Goal: Check status: Check status

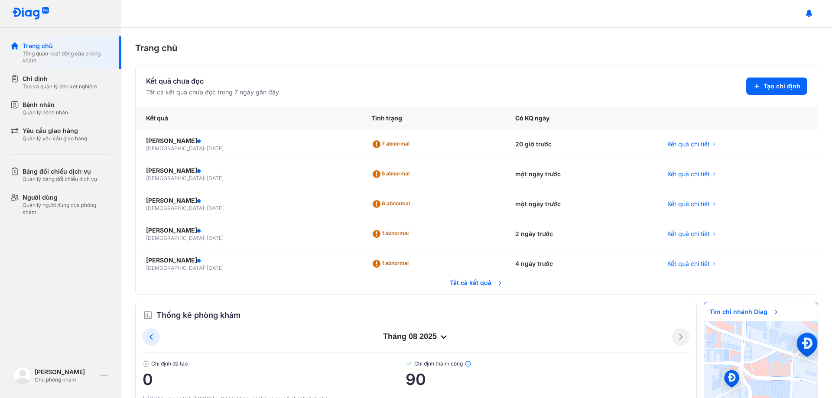
drag, startPoint x: 472, startPoint y: 284, endPoint x: 464, endPoint y: 258, distance: 26.7
click at [472, 284] on span "Tất cả kết quả" at bounding box center [477, 283] width 64 height 19
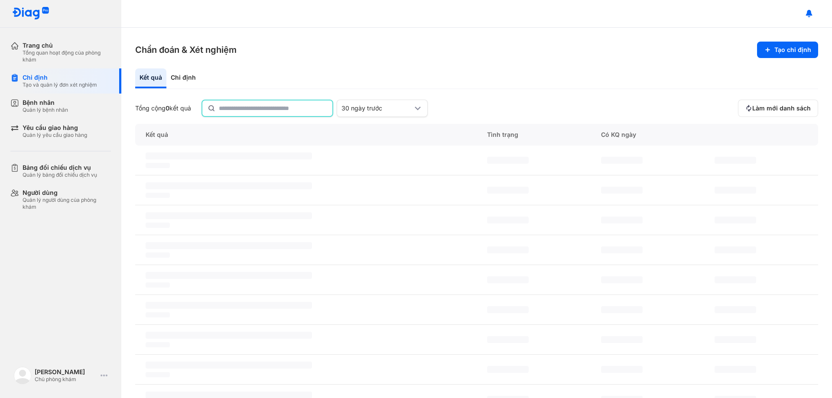
click at [302, 108] on input "text" at bounding box center [273, 109] width 108 height 16
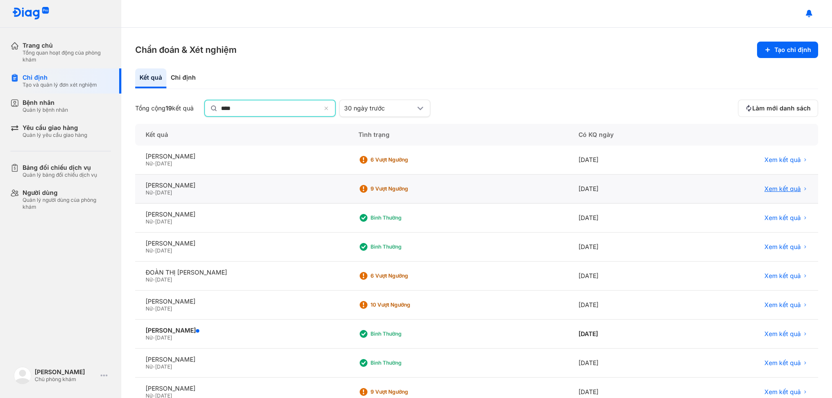
type input "****"
click at [770, 189] on span "Xem kết quả" at bounding box center [783, 189] width 36 height 8
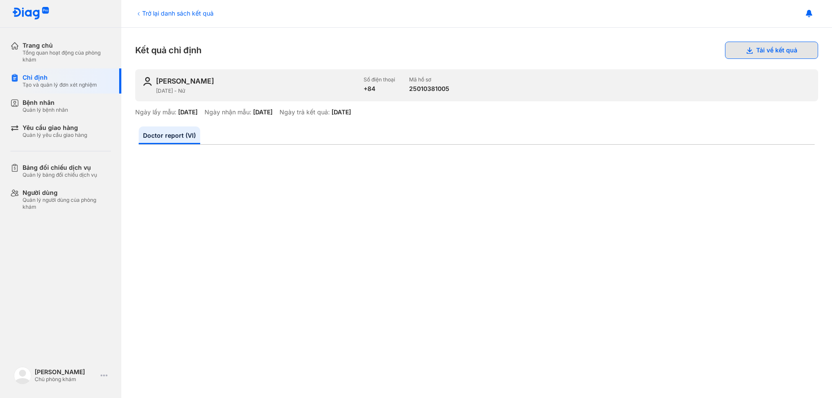
click at [746, 48] on icon at bounding box center [749, 50] width 7 height 7
